Goal: Task Accomplishment & Management: Manage account settings

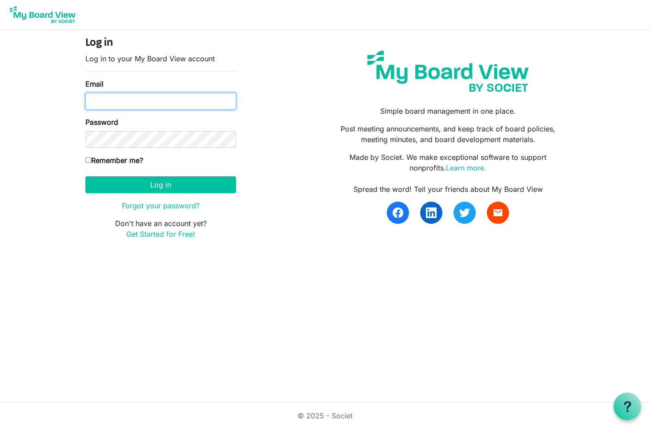
click at [184, 105] on input "Email" at bounding box center [160, 101] width 151 height 17
click at [156, 202] on link "Forgot your password?" at bounding box center [161, 205] width 78 height 9
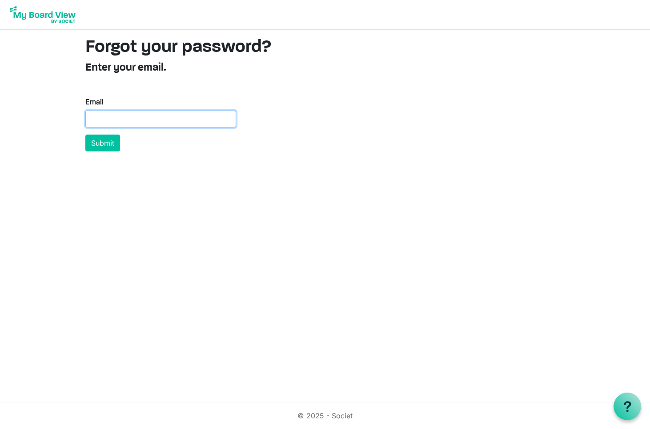
click at [160, 120] on input "Email" at bounding box center [160, 119] width 151 height 17
type input "[EMAIL_ADDRESS][DOMAIN_NAME]"
click at [104, 141] on button "Submit" at bounding box center [102, 143] width 35 height 17
